Goal: Navigation & Orientation: Understand site structure

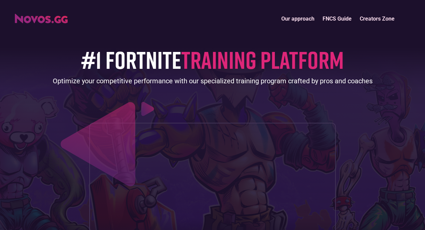
click at [348, 19] on link "FNCS Guide" at bounding box center [336, 18] width 37 height 15
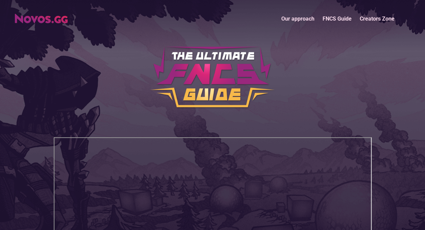
click at [371, 19] on link "Creators Zone" at bounding box center [376, 18] width 43 height 15
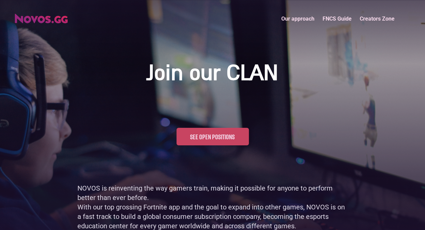
click at [300, 21] on link "Our approach" at bounding box center [297, 18] width 41 height 15
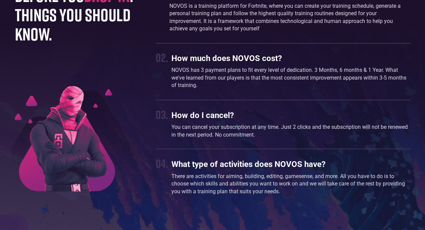
scroll to position [1780, 0]
